Goal: Check status

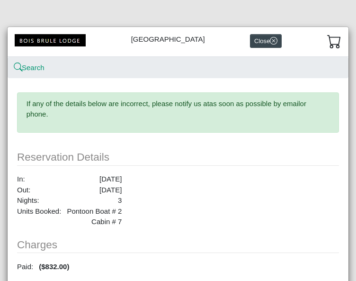
scroll to position [4, 0]
